Goal: Task Accomplishment & Management: Complete application form

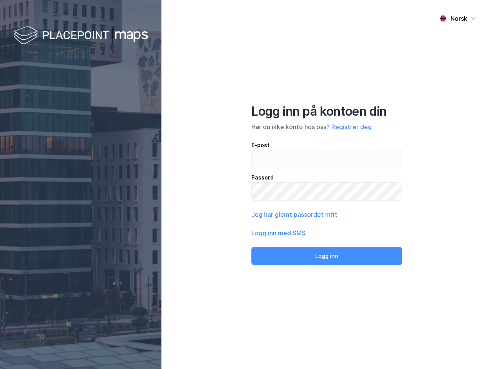
click at [246, 184] on div "Norsk Logg inn på kontoen din Har du ikke konto hos oss? Registrer deg E-post P…" at bounding box center [326, 184] width 331 height 369
click at [81, 36] on img at bounding box center [80, 36] width 135 height 23
click at [458, 18] on div "Norsk" at bounding box center [458, 18] width 17 height 9
click at [351, 127] on button "Registrer deg" at bounding box center [351, 126] width 40 height 9
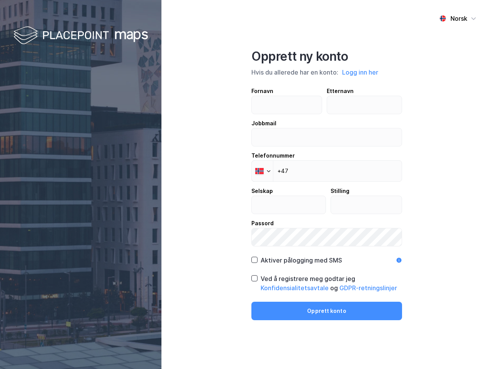
click at [327, 256] on div "Opprett ny konto Hvis du allerede har en konto: Logg inn her Fornavn Etternavn …" at bounding box center [326, 184] width 151 height 271
